Goal: Task Accomplishment & Management: Use online tool/utility

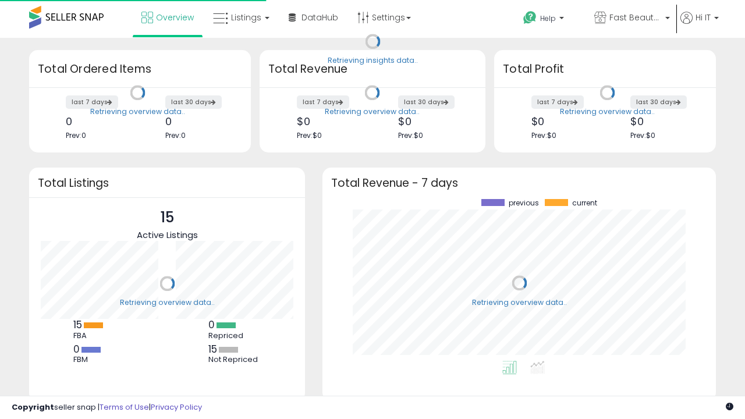
scroll to position [162, 370]
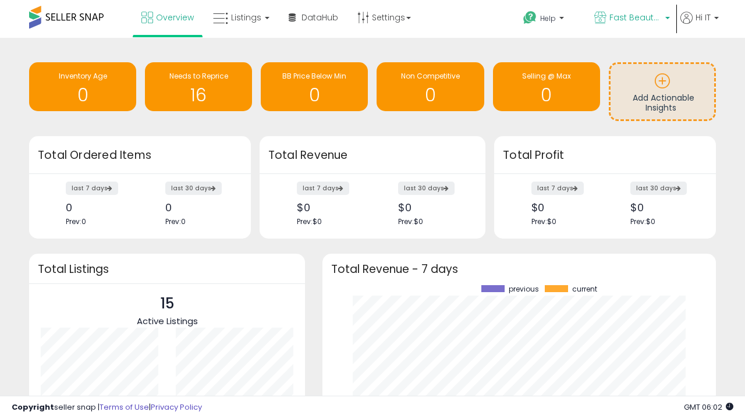
click at [631, 19] on span "Fast Beauty ([GEOGRAPHIC_DATA])" at bounding box center [635, 18] width 52 height 12
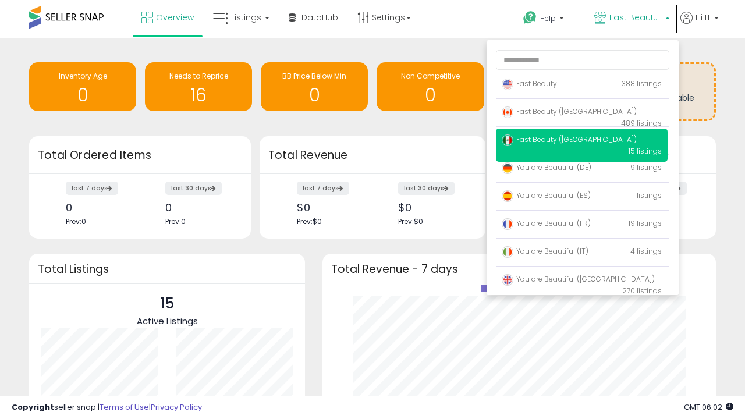
click at [581, 86] on p "Fast Beauty 388 listings" at bounding box center [582, 84] width 172 height 23
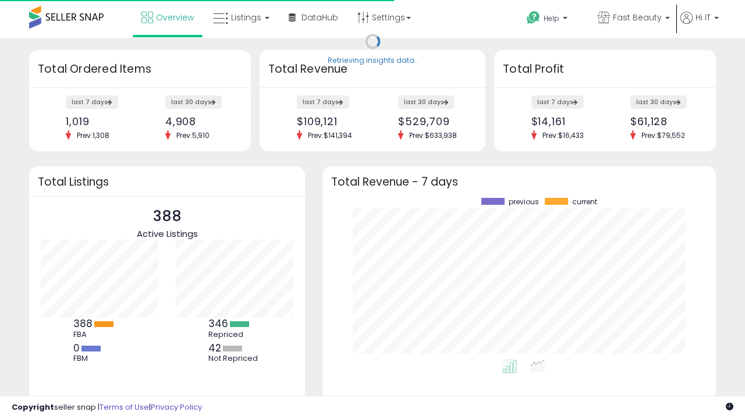
scroll to position [162, 370]
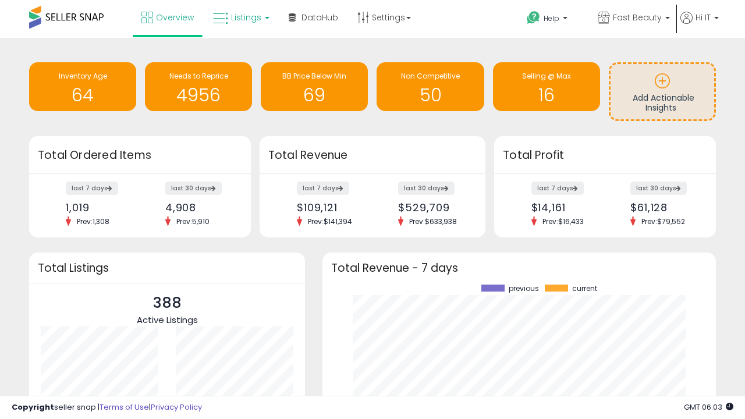
click at [240, 17] on span "Listings" at bounding box center [246, 18] width 30 height 12
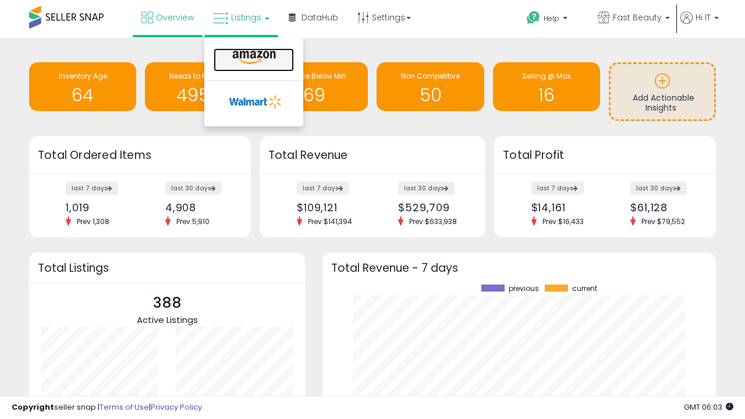
click at [253, 58] on icon at bounding box center [254, 57] width 51 height 15
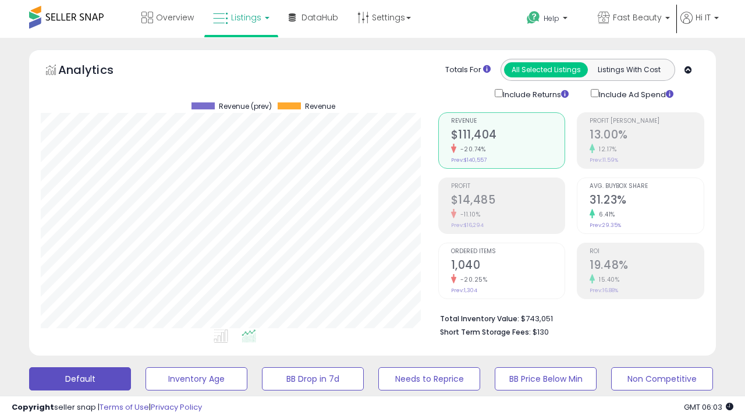
scroll to position [226, 0]
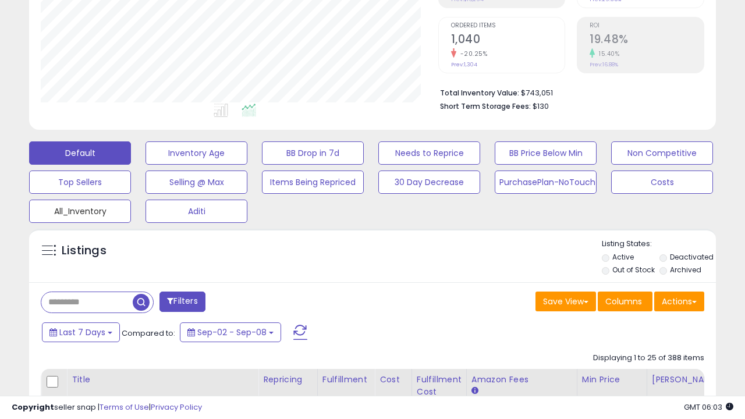
click at [80, 209] on button "All_Inventory" at bounding box center [80, 211] width 102 height 23
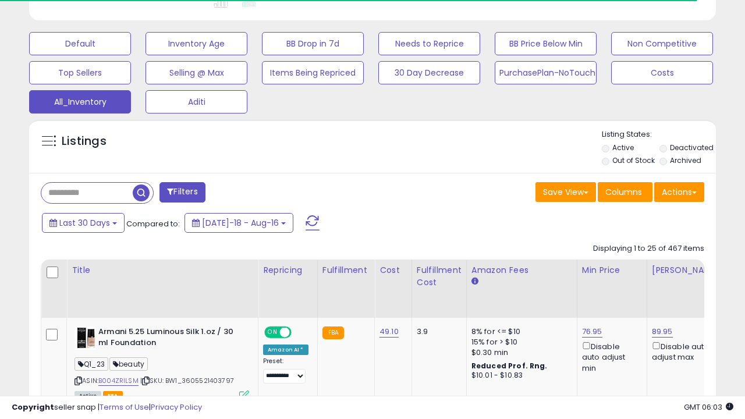
scroll to position [0, 9]
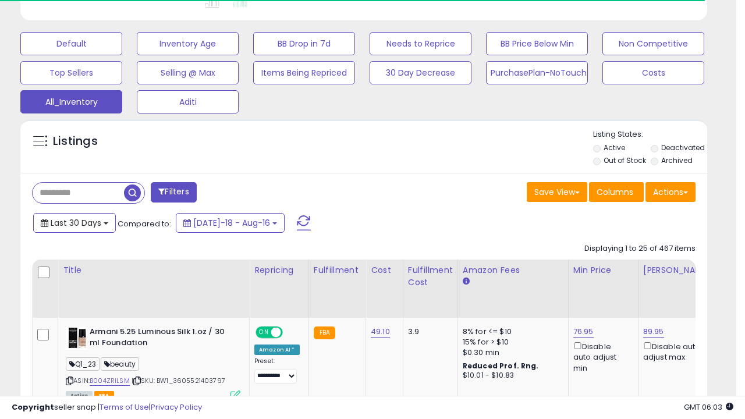
click at [74, 222] on span "Last 30 Days" at bounding box center [76, 223] width 51 height 12
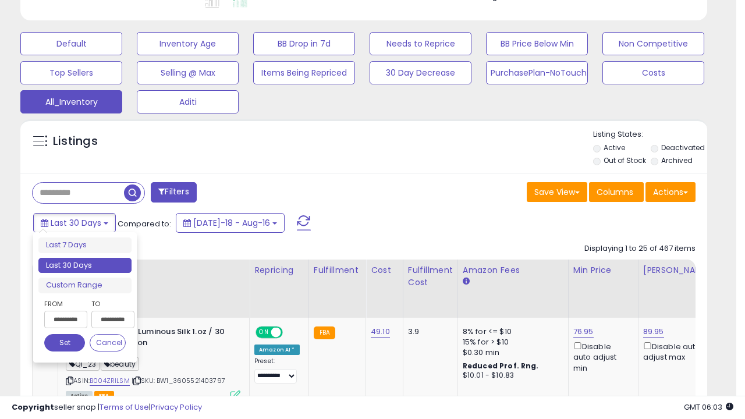
scroll to position [239, 397]
click at [85, 265] on li "Last 30 Days" at bounding box center [84, 266] width 93 height 16
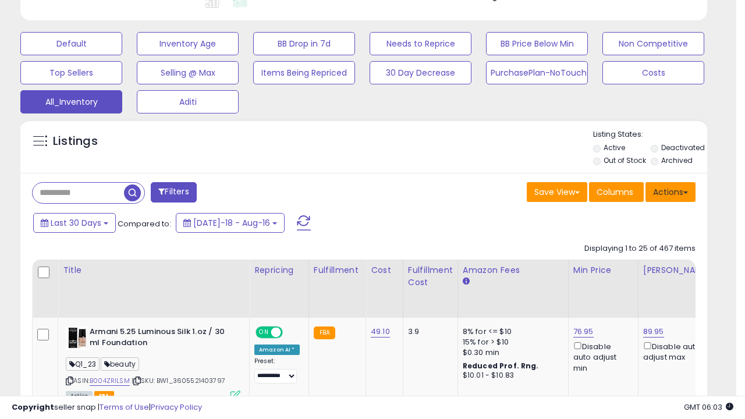
click at [670, 191] on button "Actions" at bounding box center [670, 192] width 50 height 20
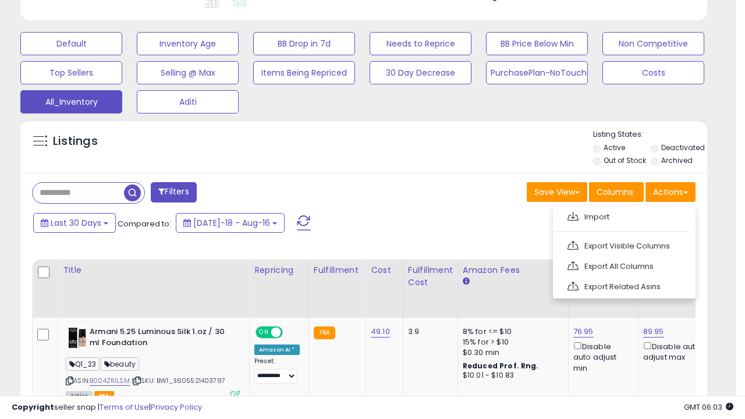
click at [623, 265] on link "Export All Columns" at bounding box center [622, 266] width 127 height 18
